Goal: Task Accomplishment & Management: Use online tool/utility

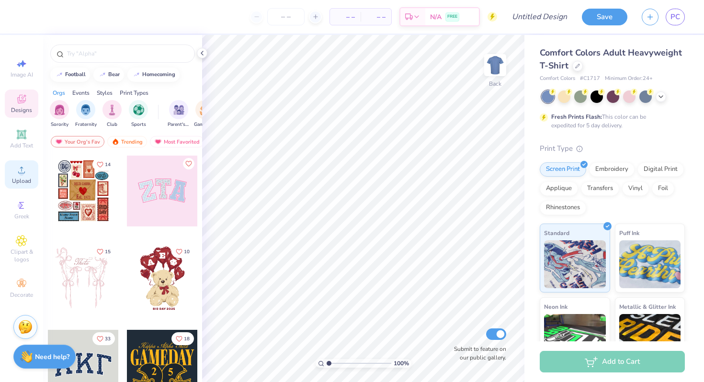
click at [23, 171] on circle at bounding box center [21, 173] width 5 height 5
click at [679, 20] on span "PC" at bounding box center [676, 16] width 10 height 11
click at [675, 15] on span "PC" at bounding box center [676, 16] width 10 height 11
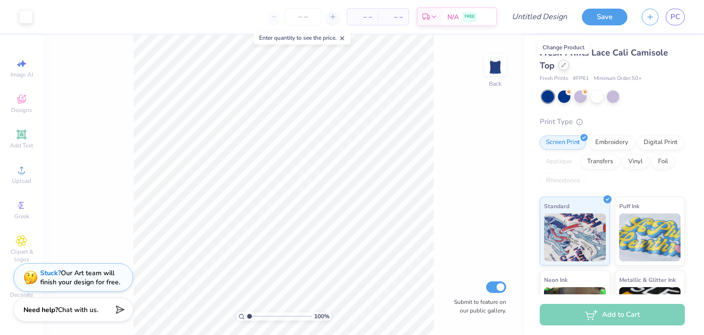
click at [562, 67] on icon at bounding box center [564, 65] width 4 height 4
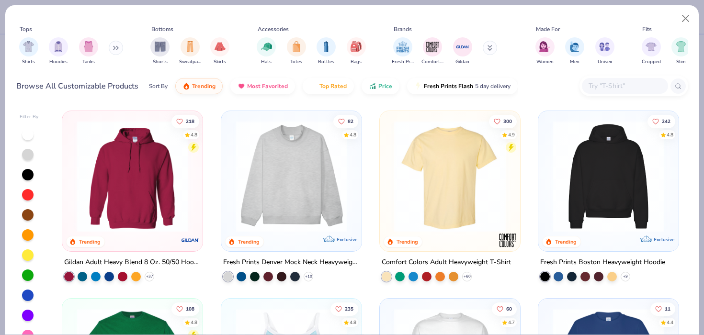
click at [610, 87] on input "text" at bounding box center [625, 85] width 74 height 11
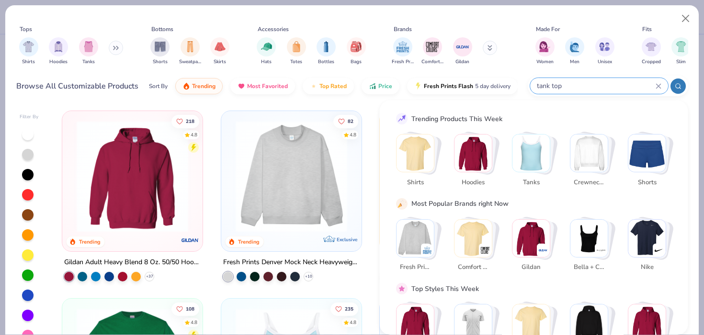
type input "tank top"
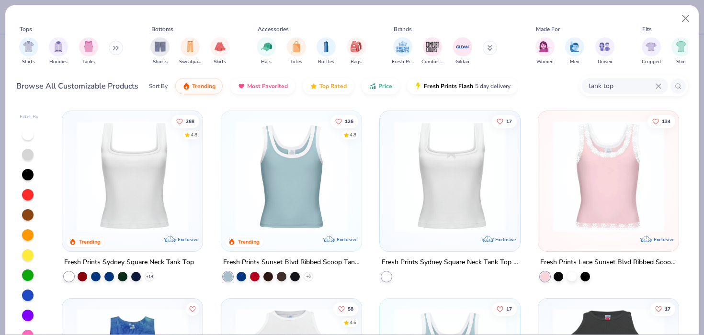
click at [155, 193] on img at bounding box center [132, 177] width 121 height 112
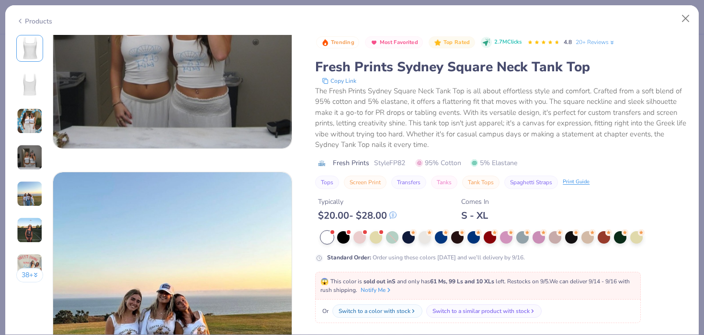
scroll to position [914, 0]
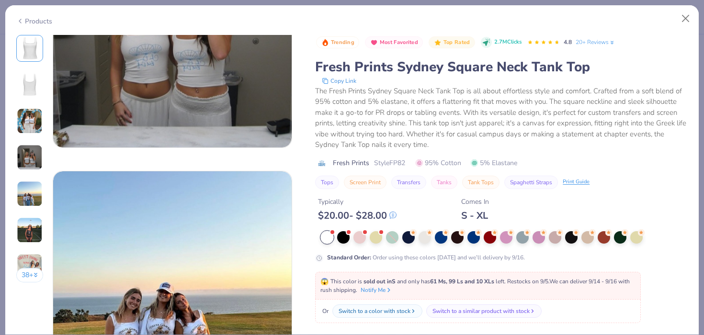
click at [327, 235] on div at bounding box center [327, 237] width 12 height 12
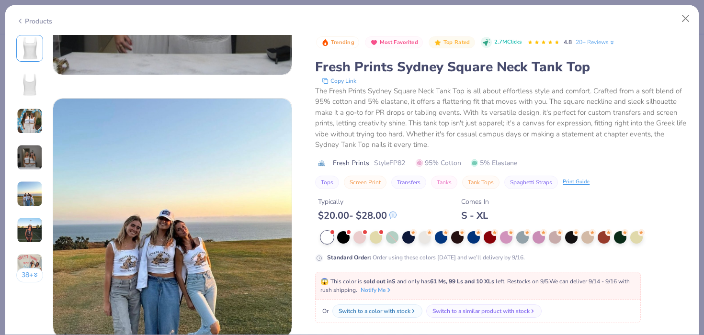
scroll to position [1010, 0]
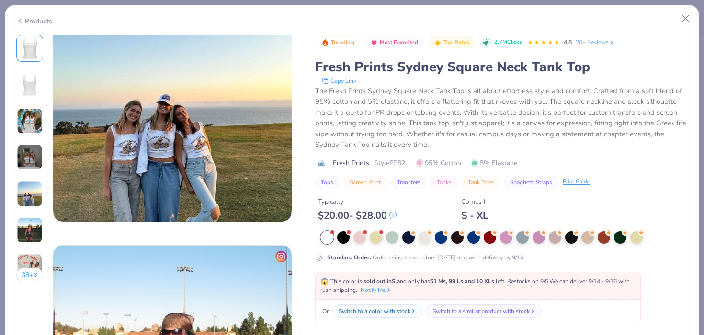
click at [639, 180] on div "Tops Screen Print Transfers Tanks Tank Tops Spaghetti Straps Print Guide" at bounding box center [501, 182] width 373 height 13
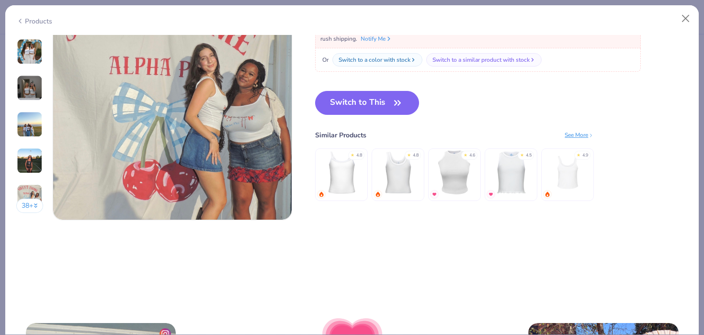
scroll to position [1636, 0]
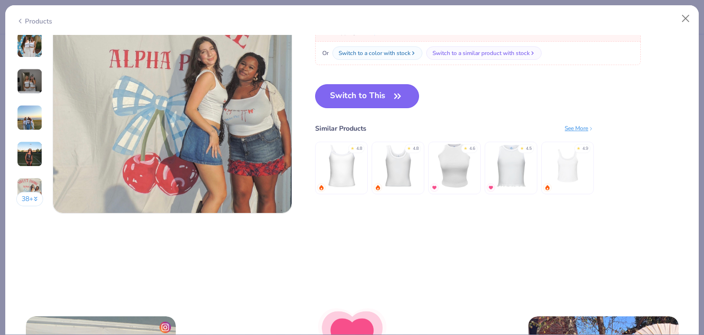
click at [362, 98] on button "Switch to This" at bounding box center [367, 96] width 104 height 24
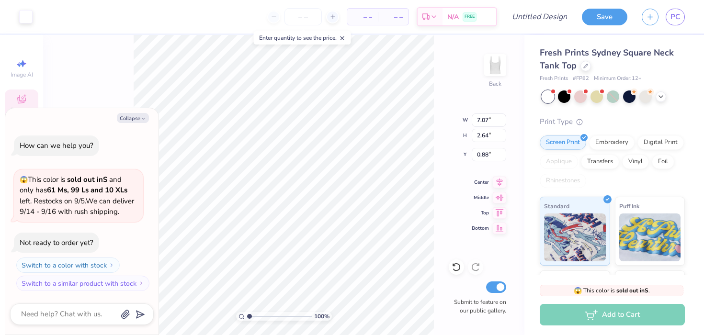
type textarea "x"
type input "0.89"
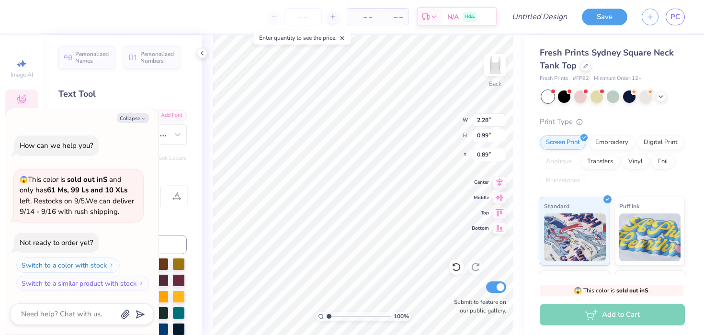
scroll to position [8, 1]
type textarea "x"
type textarea "A"
type textarea "x"
type textarea "Al"
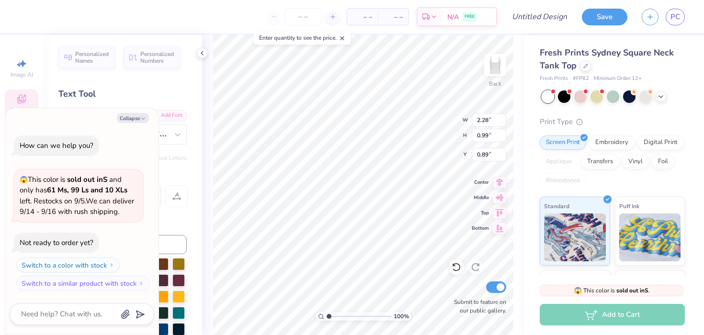
type textarea "x"
type textarea "Alp"
type textarea "x"
type textarea "Alph"
type textarea "x"
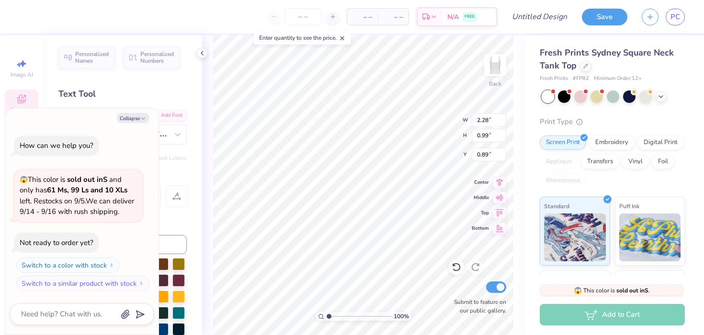
type textarea "Alpha"
type textarea "x"
type textarea "Alpha"
type textarea "x"
type textarea "Alpha E"
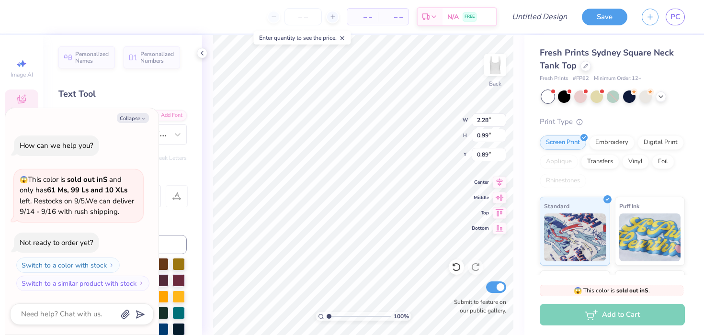
type textarea "x"
type textarea "Alpha Ep"
type textarea "x"
type textarea "Alpha Eps"
type textarea "x"
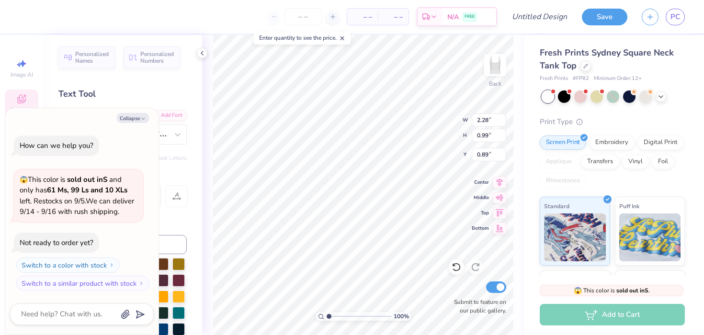
type textarea "Alpha Epsi"
type textarea "x"
type textarea "Alpha Epsil"
type textarea "x"
type textarea "Alpha Epsilo"
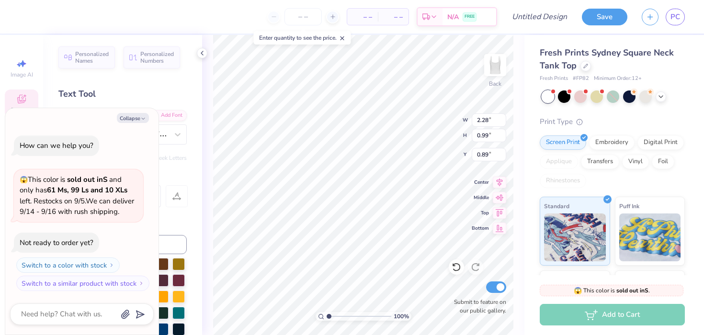
type textarea "x"
type textarea "Alpha Epsilon"
type textarea "x"
type textarea "Alpha Epsilon"
type textarea "x"
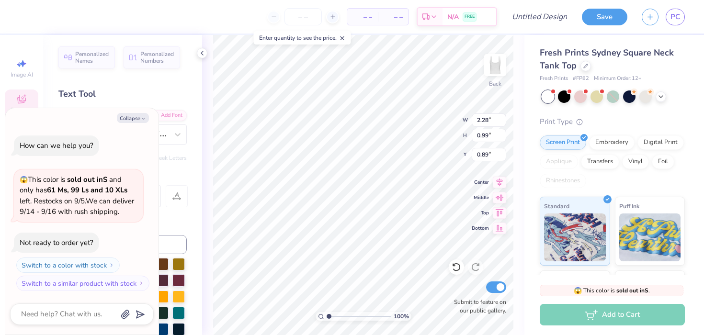
type textarea "Alpha Epsilon P"
type textarea "x"
type textarea "Alpha Epsilon Ph"
type textarea "x"
type textarea "Alpha Epsilon Phi"
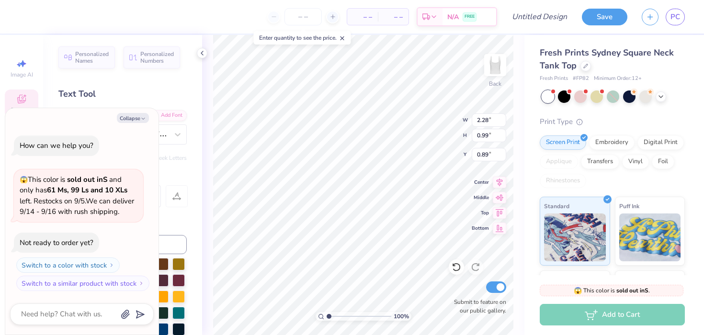
scroll to position [8, 4]
type textarea "x"
type input "7.07"
type input "1.28"
type input "2.25"
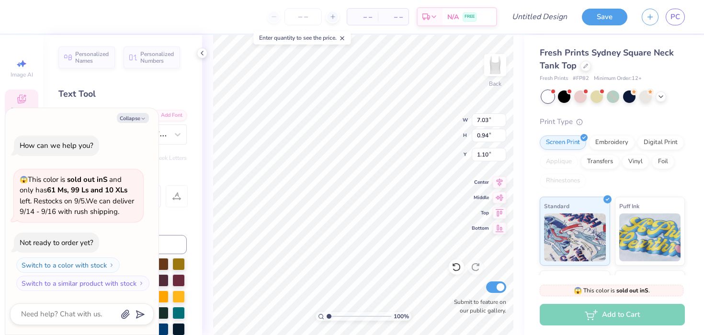
type textarea "x"
type input "2.06"
click at [142, 119] on icon "button" at bounding box center [143, 119] width 6 height 6
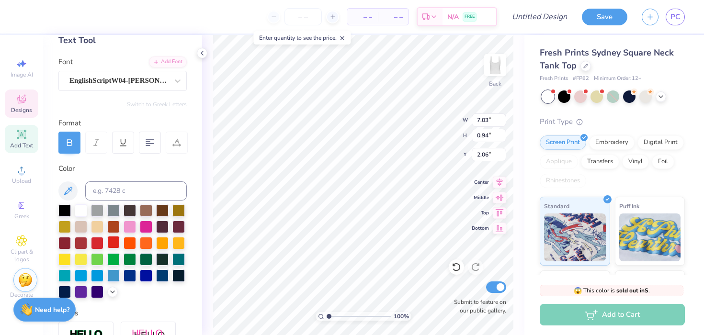
scroll to position [55, 0]
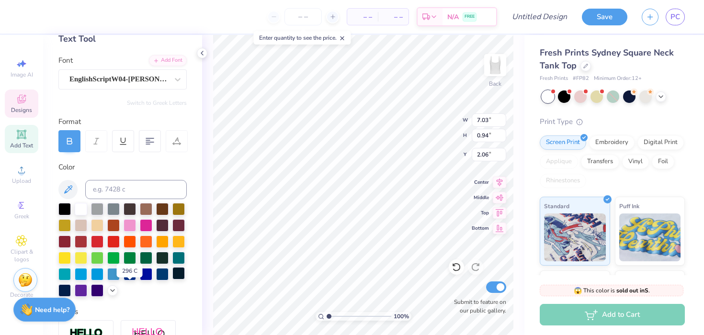
click at [172, 280] on div at bounding box center [178, 273] width 12 height 12
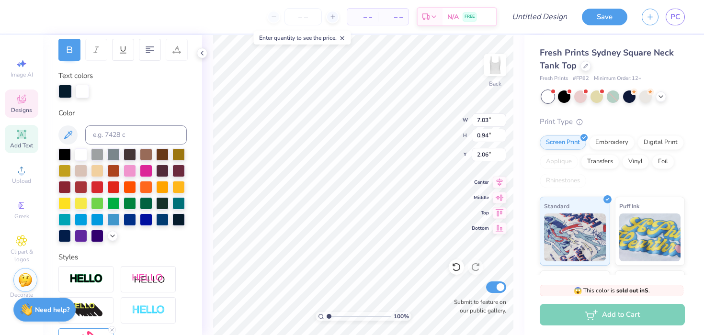
scroll to position [145, 0]
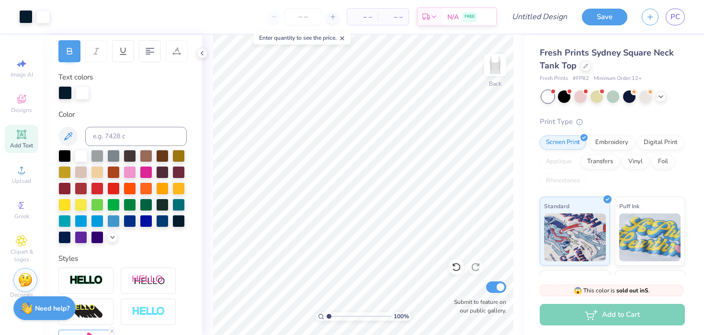
click at [42, 308] on strong "Need help?" at bounding box center [52, 308] width 34 height 9
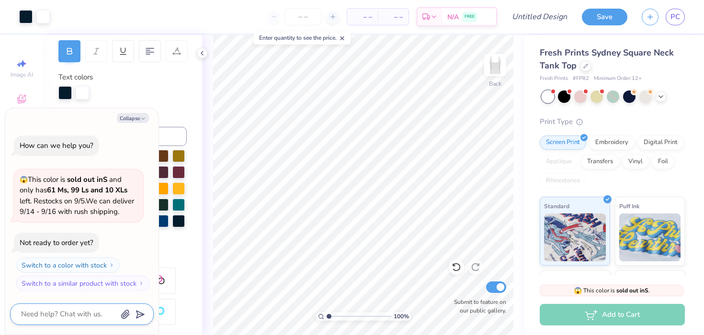
click at [57, 318] on textarea at bounding box center [68, 314] width 97 height 13
type textarea "x"
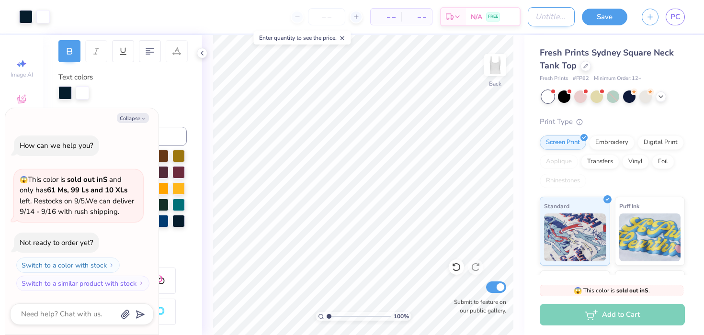
click at [544, 21] on input "Design Title" at bounding box center [551, 16] width 47 height 19
type input "R"
type textarea "x"
type input "Ru"
type textarea "x"
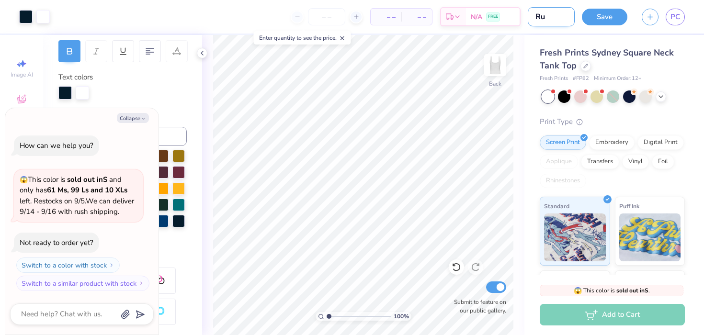
type input "Rus"
type textarea "x"
type input "Rush"
type textarea "x"
type input "Rush"
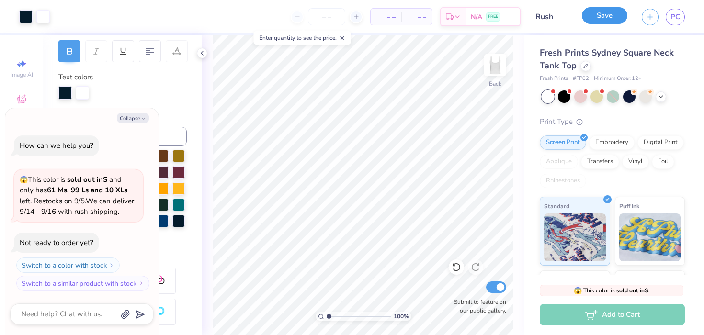
click at [611, 17] on button "Save" at bounding box center [605, 15] width 46 height 17
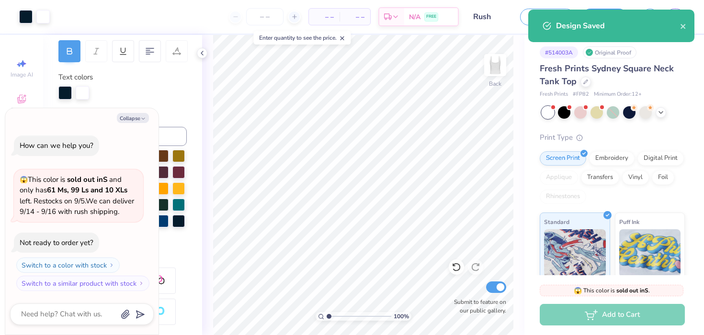
click at [129, 26] on div "– – Per Item – – Total Est. Delivery N/A FREE" at bounding box center [258, 17] width 402 height 34
click at [680, 28] on icon "close" at bounding box center [683, 27] width 7 height 8
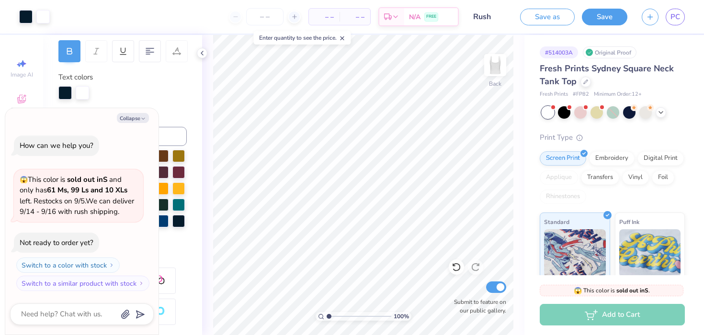
click at [677, 17] on div "Design Saved" at bounding box center [611, 30] width 170 height 44
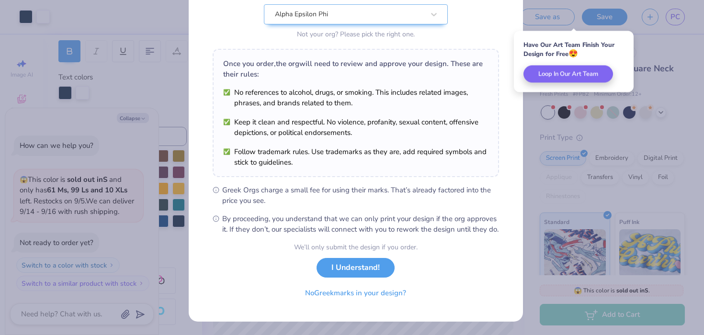
scroll to position [113, 0]
click at [346, 265] on button "I Understand!" at bounding box center [356, 266] width 78 height 20
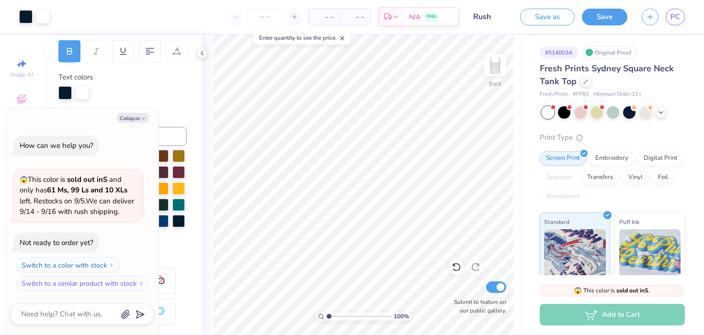
scroll to position [0, 0]
type textarea "x"
click at [608, 17] on button "Save" at bounding box center [605, 15] width 46 height 17
click at [652, 19] on icon "button" at bounding box center [650, 15] width 8 height 8
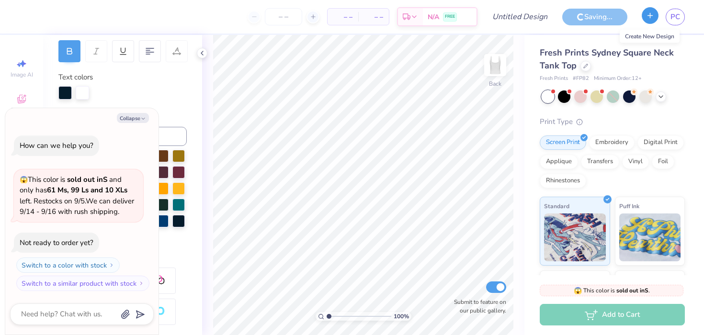
type textarea "x"
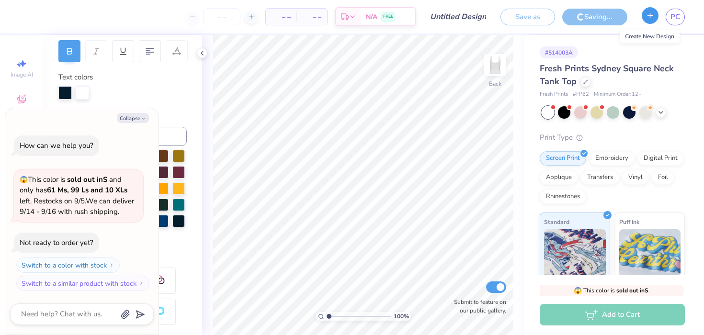
type input "Rush"
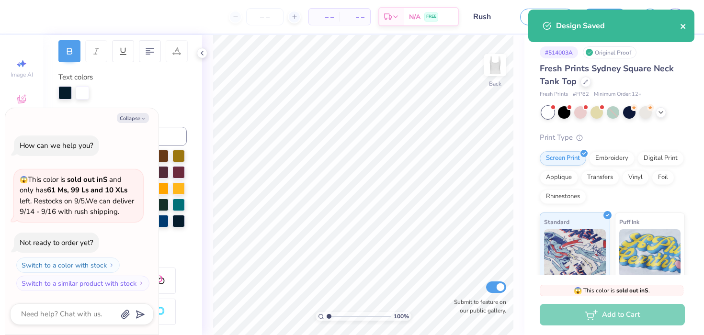
click at [685, 24] on icon "close" at bounding box center [683, 27] width 7 height 8
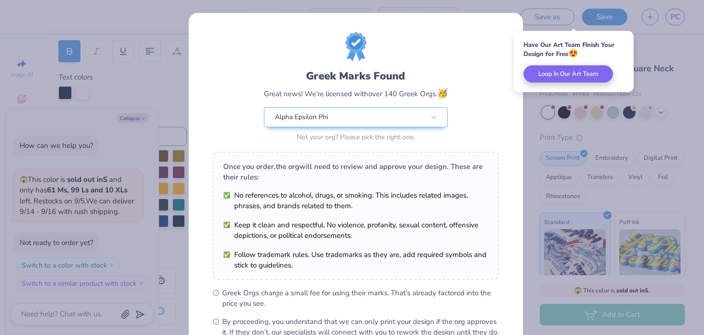
click at [649, 19] on div "Greek Marks Found Great news! We’re licensed with over 140 Greek Orgs. 🥳 Alpha …" at bounding box center [352, 167] width 704 height 335
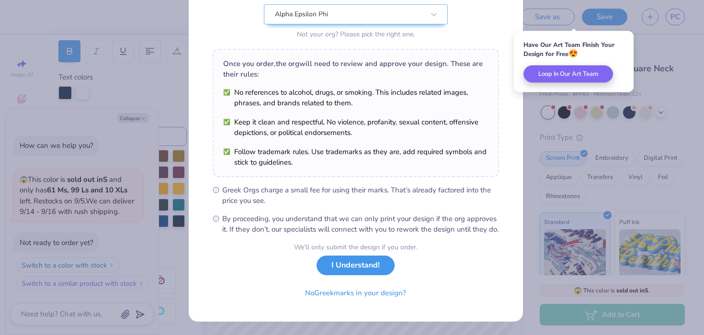
click at [354, 273] on button "I Understand!" at bounding box center [356, 266] width 78 height 20
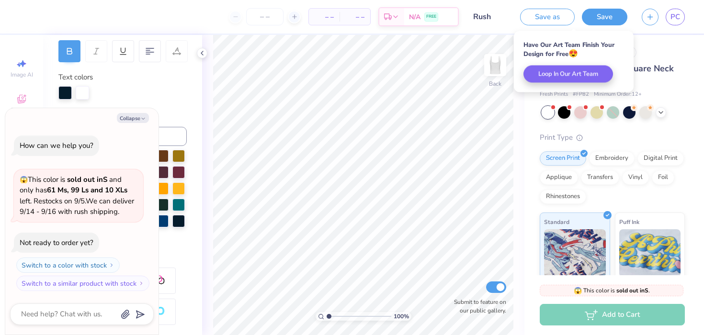
scroll to position [0, 0]
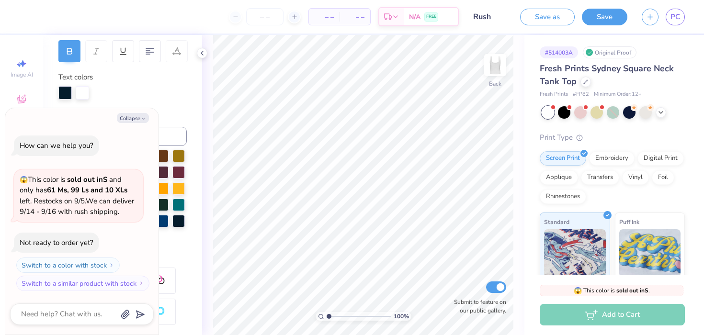
type textarea "x"
click at [674, 16] on span "PC" at bounding box center [676, 16] width 10 height 11
